Goal: Task Accomplishment & Management: Use online tool/utility

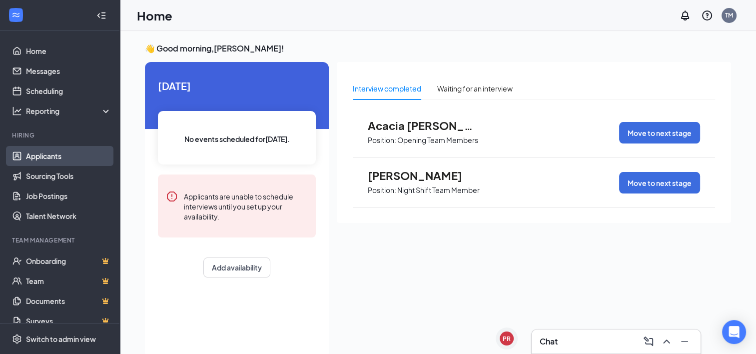
click at [64, 154] on link "Applicants" at bounding box center [68, 156] width 85 height 20
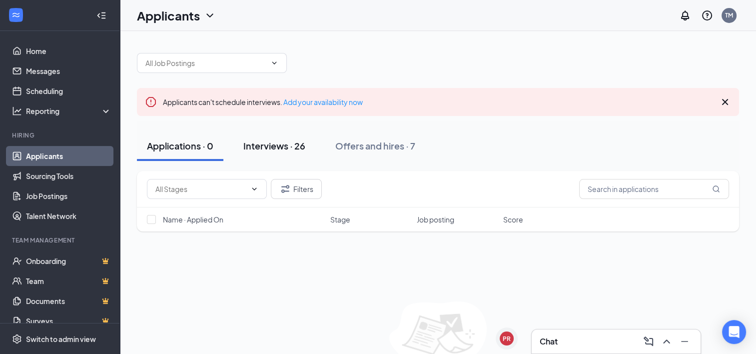
click at [277, 144] on div "Interviews · 26" at bounding box center [274, 145] width 62 height 12
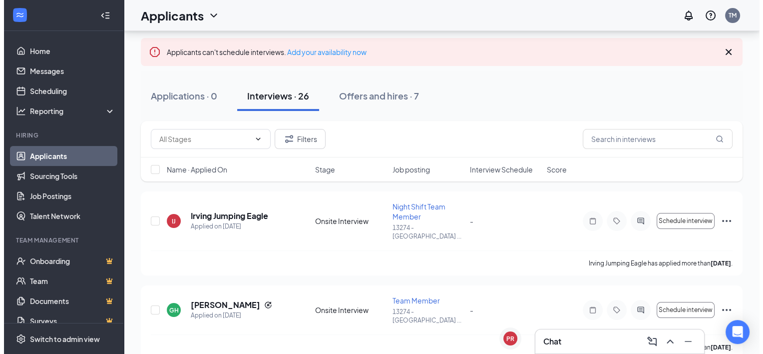
scroll to position [100, 0]
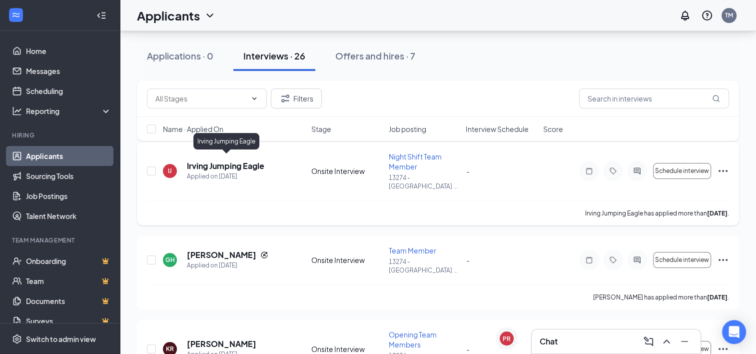
click at [244, 162] on h5 "Irving Jumping Eagle" at bounding box center [225, 165] width 77 height 11
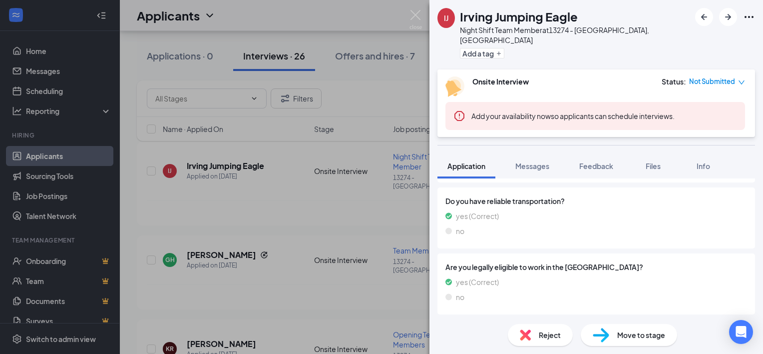
scroll to position [364, 0]
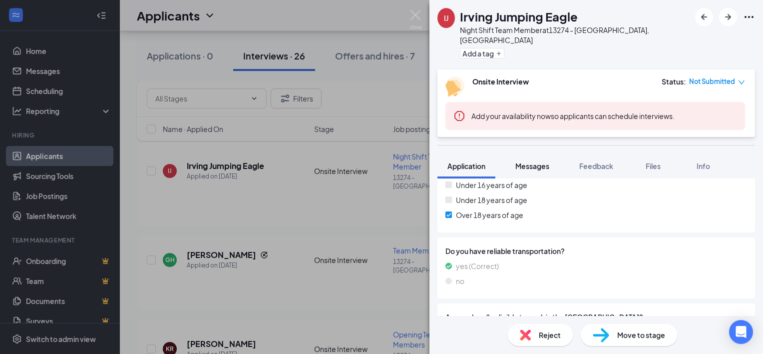
click at [535, 161] on span "Messages" at bounding box center [533, 165] width 34 height 9
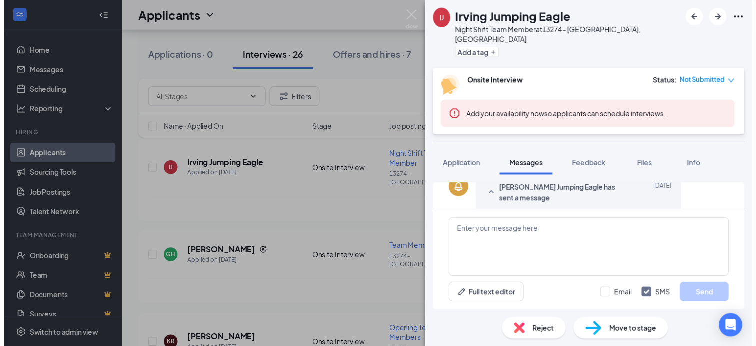
scroll to position [226, 0]
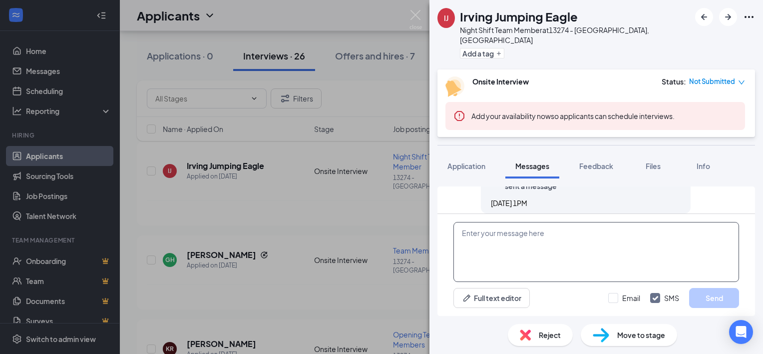
click at [561, 240] on textarea at bounding box center [597, 252] width 286 height 60
drag, startPoint x: 280, startPoint y: 278, endPoint x: 292, endPoint y: 266, distance: 17.0
click at [280, 278] on div "[PERSON_NAME] Jumping Eagle Night Shift Team Member at 13274 - [GEOGRAPHIC_DATA…" at bounding box center [381, 177] width 763 height 354
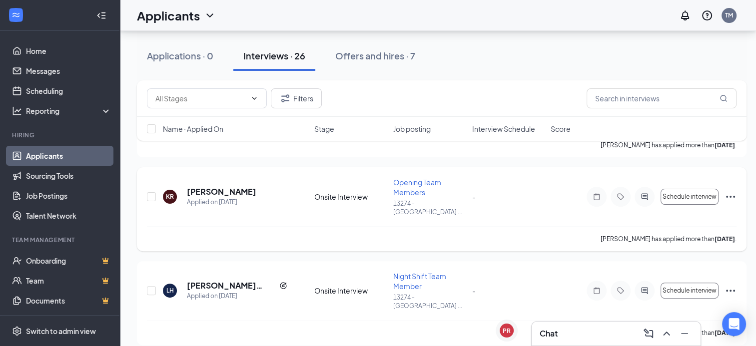
scroll to position [250, 0]
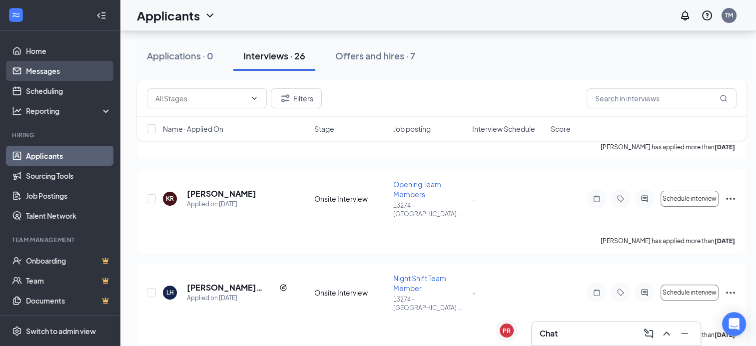
click at [42, 69] on link "Messages" at bounding box center [68, 71] width 85 height 20
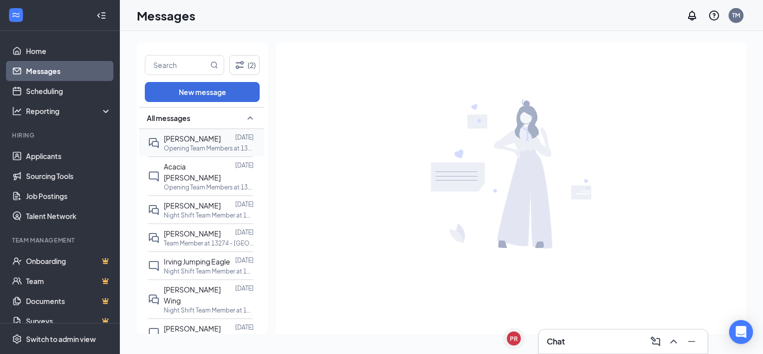
click at [198, 139] on span "[PERSON_NAME]" at bounding box center [192, 138] width 57 height 9
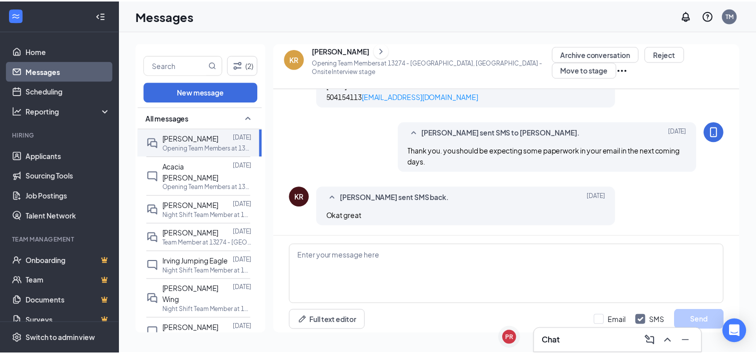
scroll to position [501, 0]
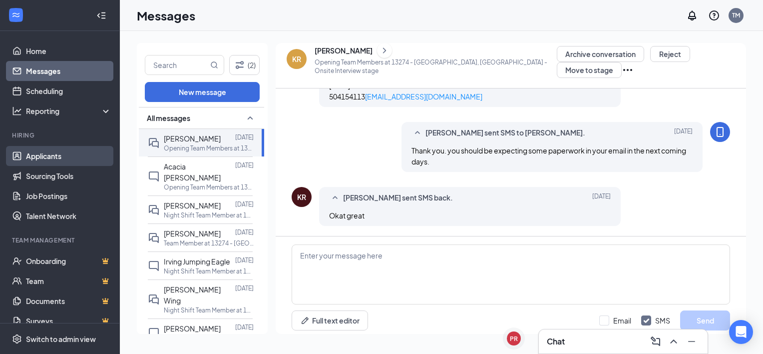
click at [59, 153] on link "Applicants" at bounding box center [68, 156] width 85 height 20
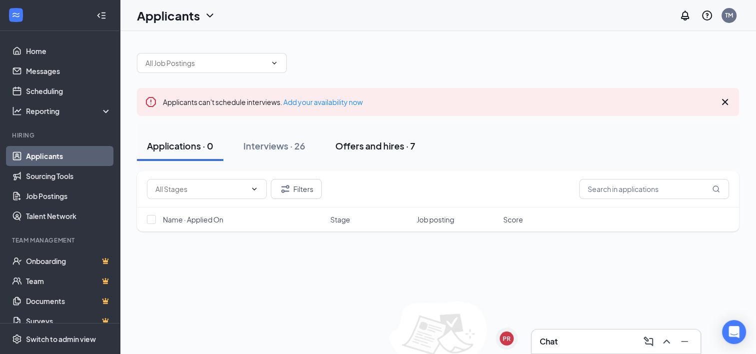
click at [367, 147] on div "Offers and hires · 7" at bounding box center [375, 145] width 80 height 12
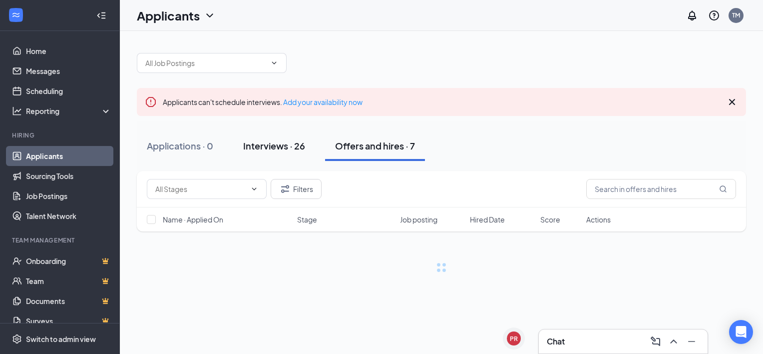
click at [290, 146] on div "Interviews · 26" at bounding box center [274, 145] width 62 height 12
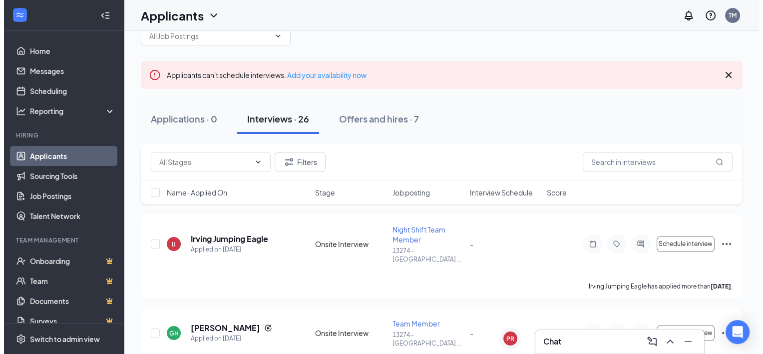
scroll to position [50, 0]
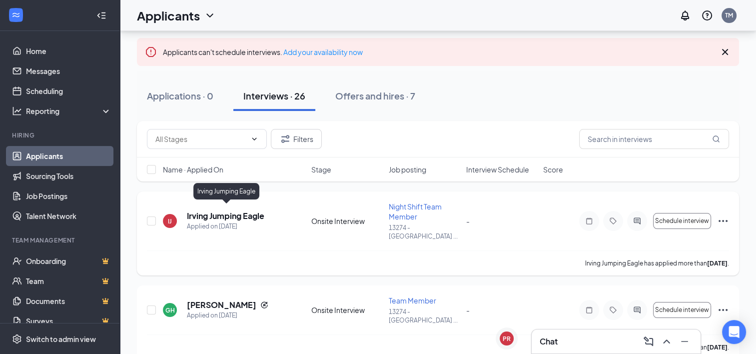
click at [237, 213] on h5 "Irving Jumping Eagle" at bounding box center [225, 215] width 77 height 11
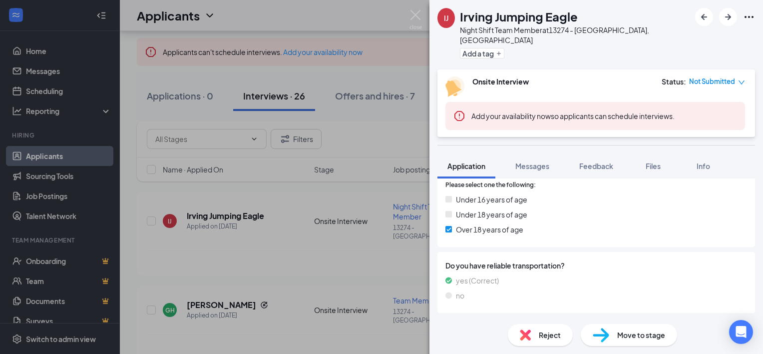
scroll to position [414, 0]
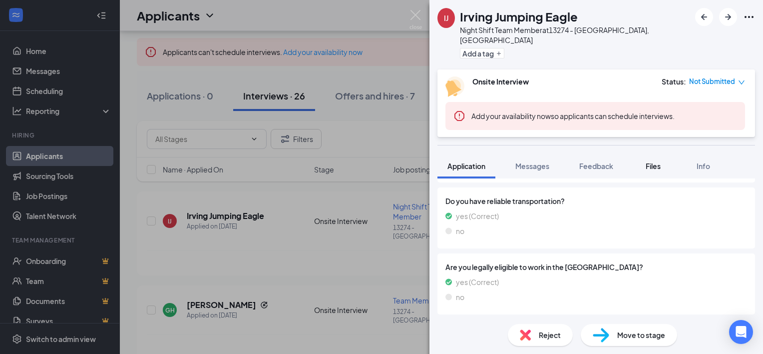
click at [644, 153] on button "Files" at bounding box center [654, 165] width 40 height 25
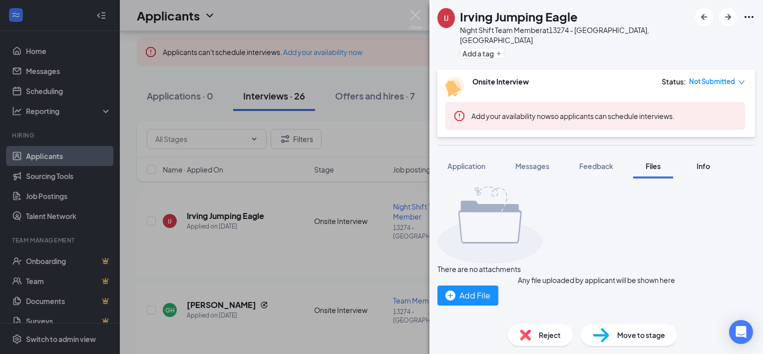
click at [700, 161] on span "Info" at bounding box center [703, 165] width 13 height 9
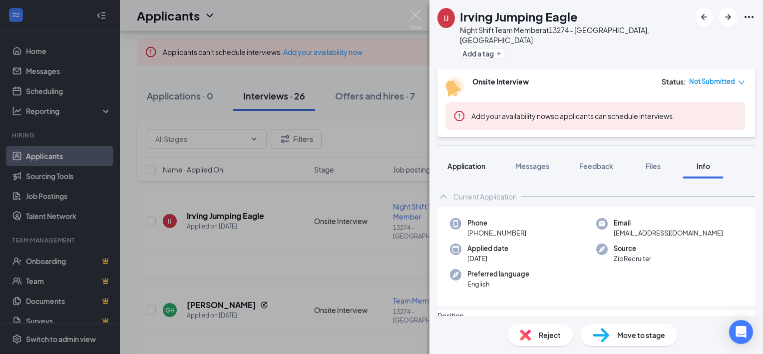
click at [481, 161] on span "Application" at bounding box center [467, 165] width 38 height 9
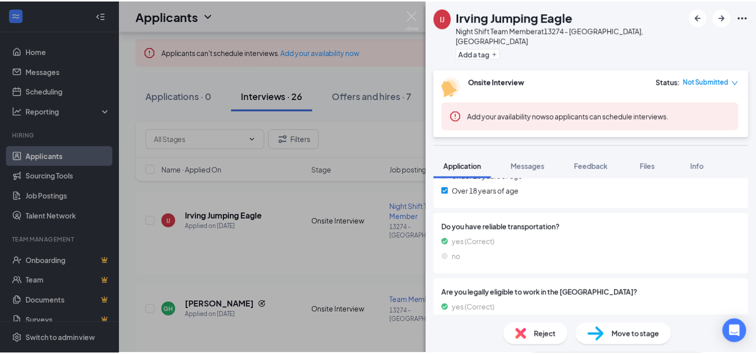
scroll to position [414, 0]
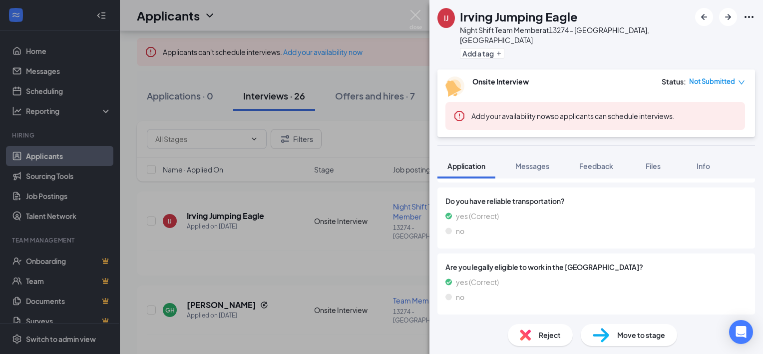
click at [360, 228] on div "[PERSON_NAME] Jumping Eagle Night Shift Team Member at 13274 - [GEOGRAPHIC_DATA…" at bounding box center [381, 177] width 763 height 354
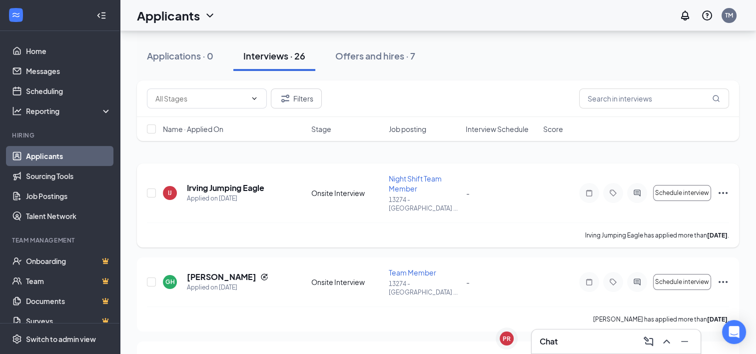
scroll to position [150, 0]
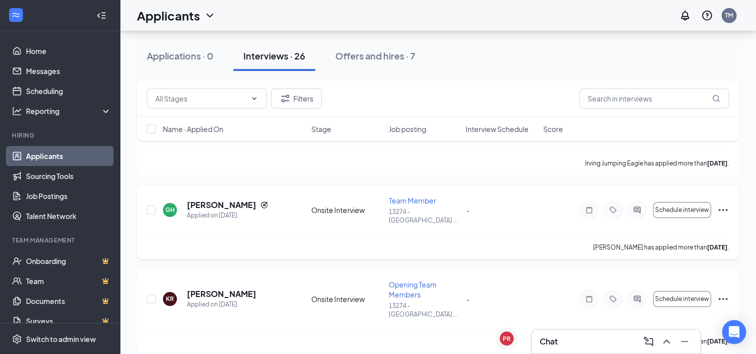
click at [505, 204] on div "-" at bounding box center [501, 209] width 71 height 11
click at [63, 70] on link "Messages" at bounding box center [68, 71] width 85 height 20
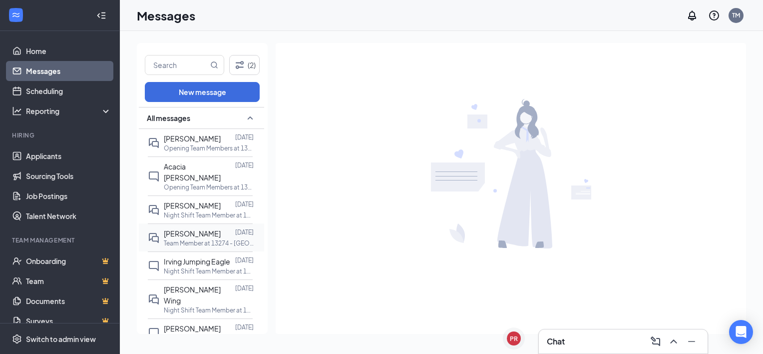
click at [221, 228] on div at bounding box center [228, 233] width 14 height 11
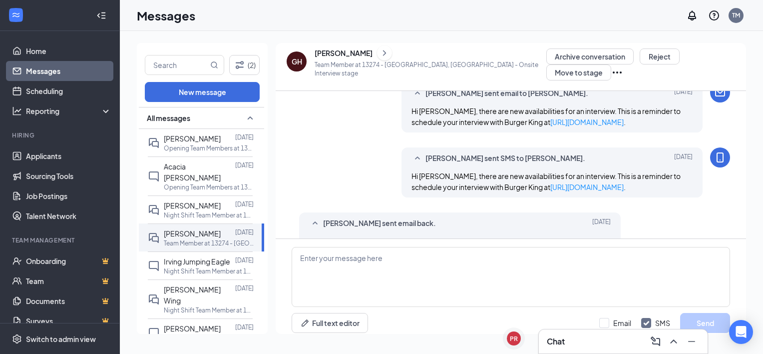
scroll to position [259, 0]
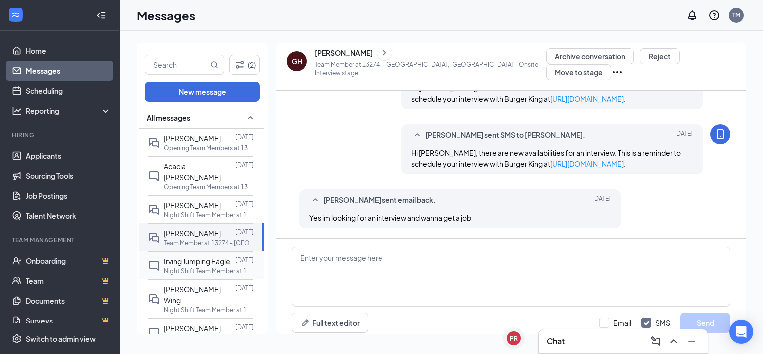
click at [205, 257] on span "Irving Jumping Eagle" at bounding box center [197, 261] width 66 height 9
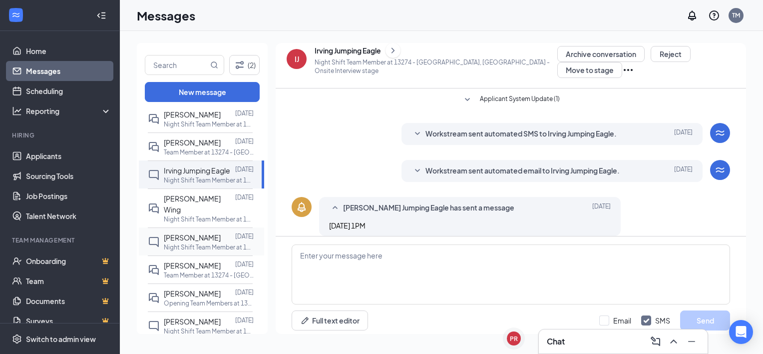
scroll to position [100, 0]
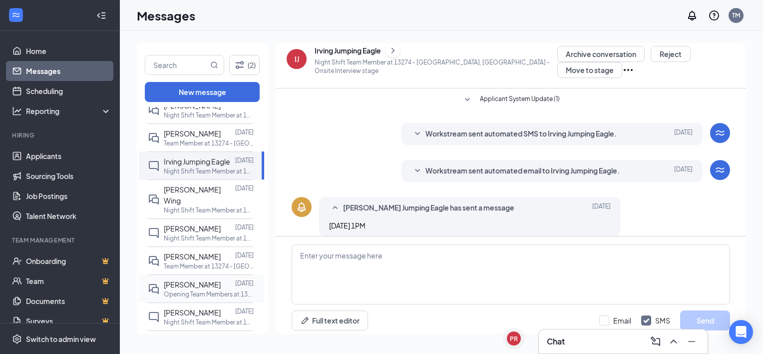
click at [221, 279] on div at bounding box center [228, 284] width 14 height 11
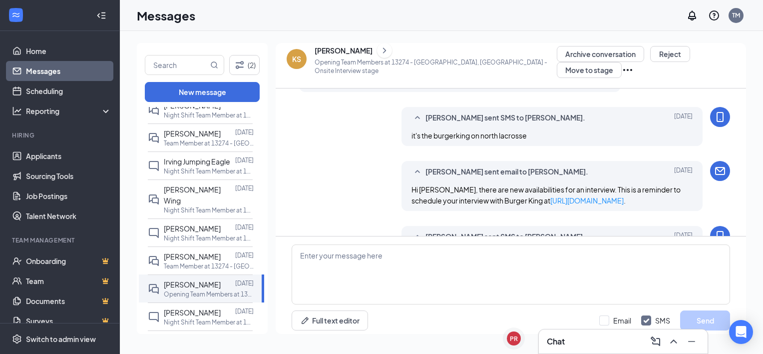
scroll to position [387, 0]
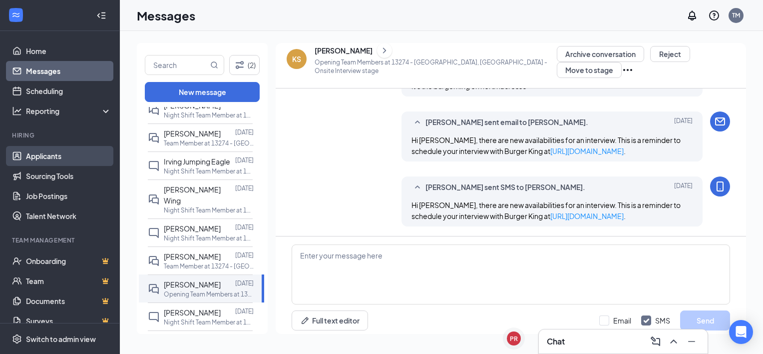
click at [58, 155] on link "Applicants" at bounding box center [68, 156] width 85 height 20
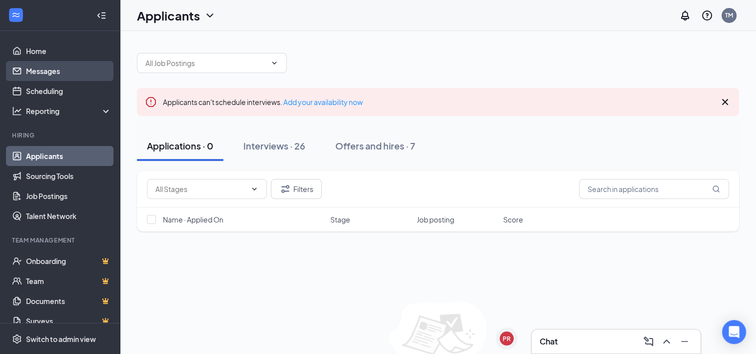
click at [60, 73] on link "Messages" at bounding box center [68, 71] width 85 height 20
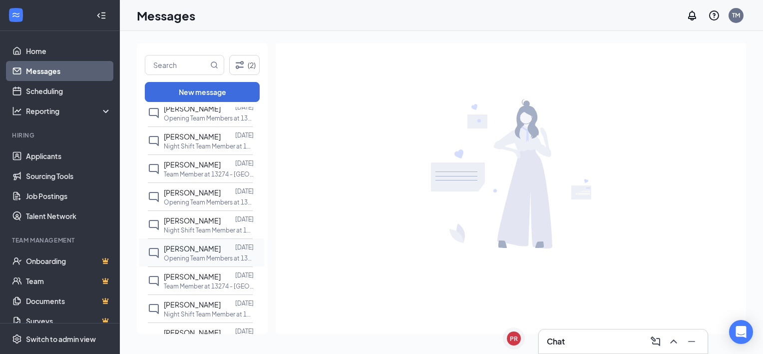
scroll to position [600, 0]
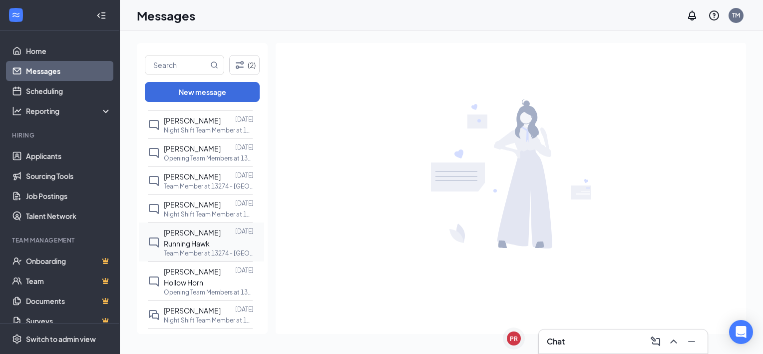
click at [210, 228] on span "[PERSON_NAME] Running Hawk" at bounding box center [192, 238] width 57 height 20
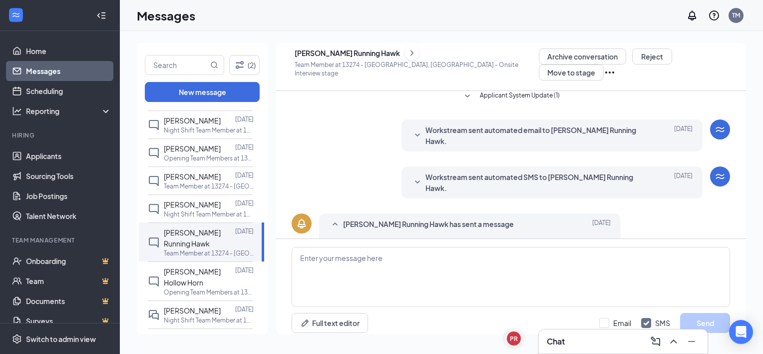
scroll to position [105, 0]
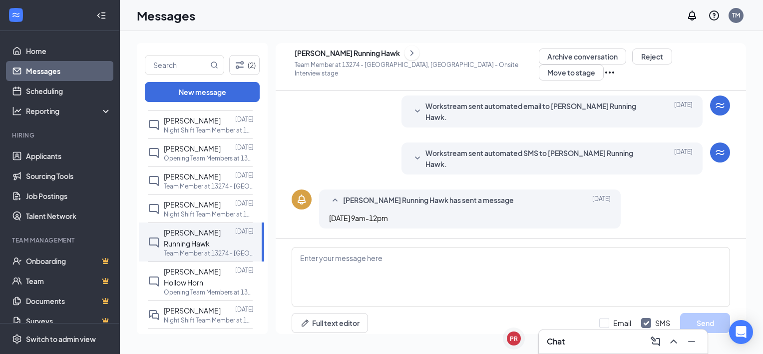
click at [338, 56] on div "[PERSON_NAME] Running Hawk" at bounding box center [347, 53] width 105 height 10
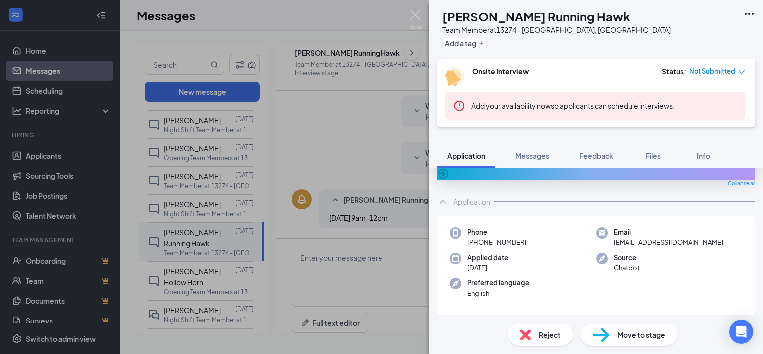
scroll to position [50, 0]
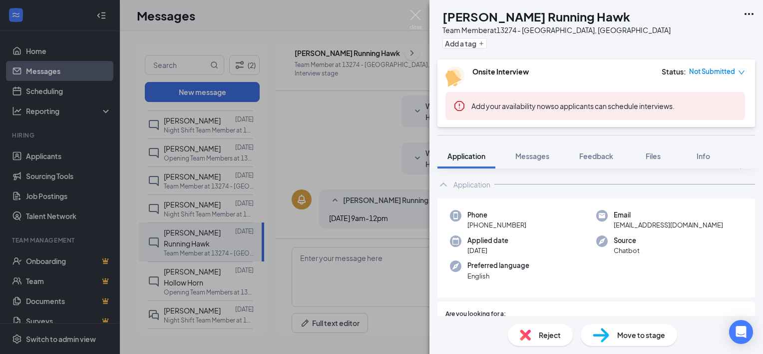
click at [337, 211] on div "JR [PERSON_NAME] Running Hawk Team Member at 13274 - [GEOGRAPHIC_DATA], [GEOGRA…" at bounding box center [381, 177] width 763 height 354
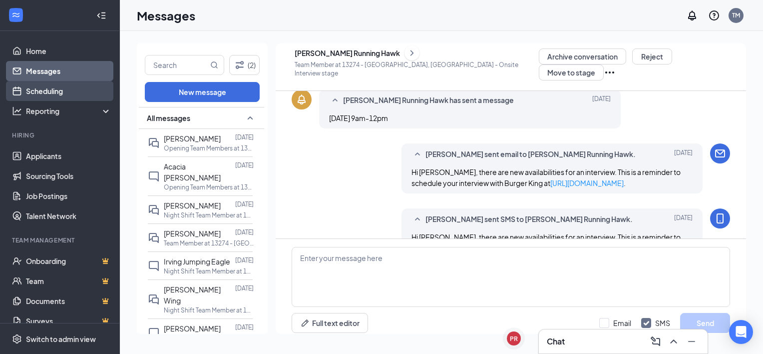
click at [60, 88] on link "Scheduling" at bounding box center [68, 91] width 85 height 20
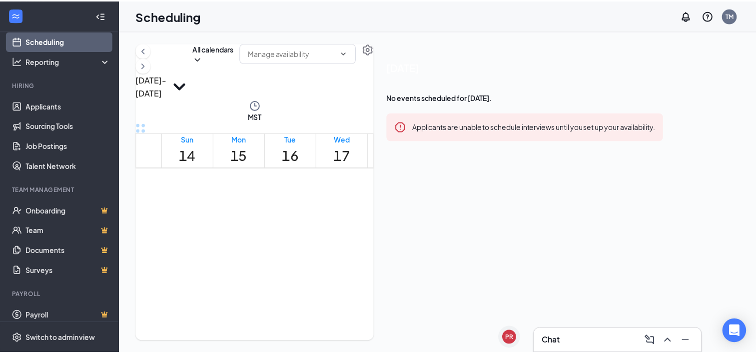
scroll to position [791, 0]
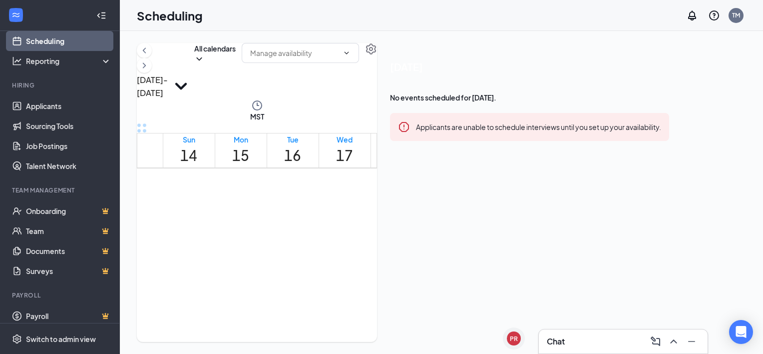
click at [197, 208] on span "1:00-1:30 PM" at bounding box center [188, 222] width 17 height 29
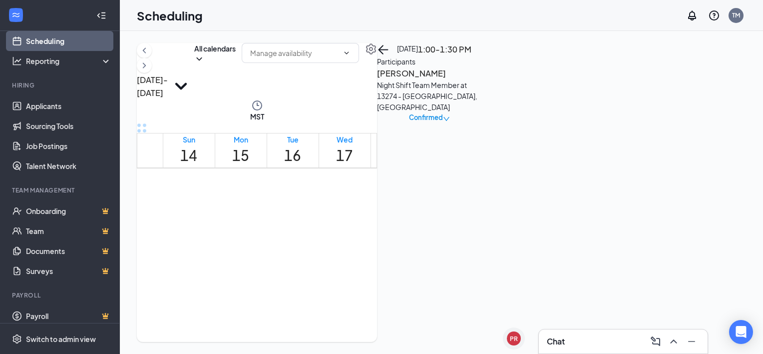
click at [214, 208] on span "1:30-2:00 PM" at bounding box center [205, 222] width 17 height 29
click at [197, 208] on span "1:00-1:30 PM" at bounding box center [188, 222] width 17 height 29
click at [79, 111] on link "Applicants" at bounding box center [68, 106] width 85 height 20
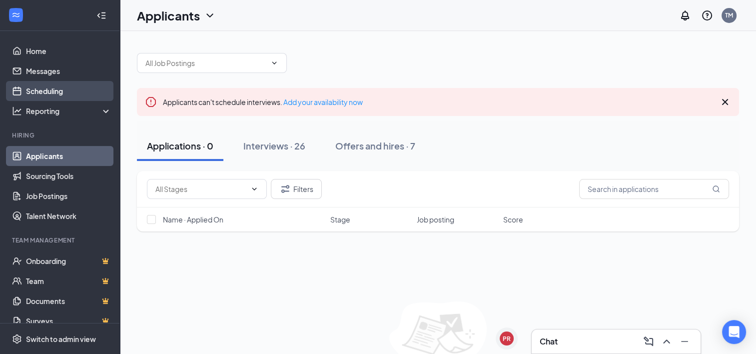
click at [52, 90] on link "Scheduling" at bounding box center [68, 91] width 85 height 20
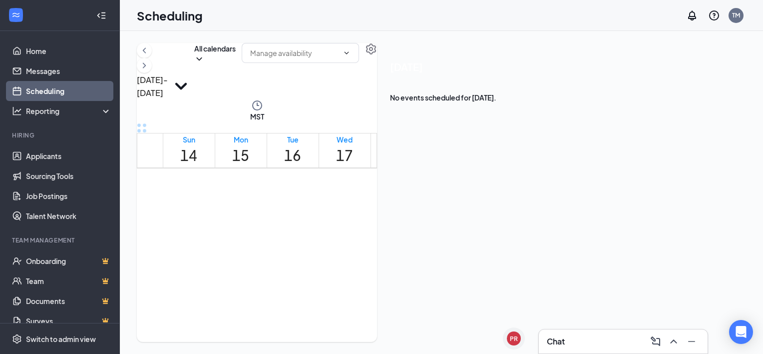
scroll to position [491, 0]
